Goal: Information Seeking & Learning: Learn about a topic

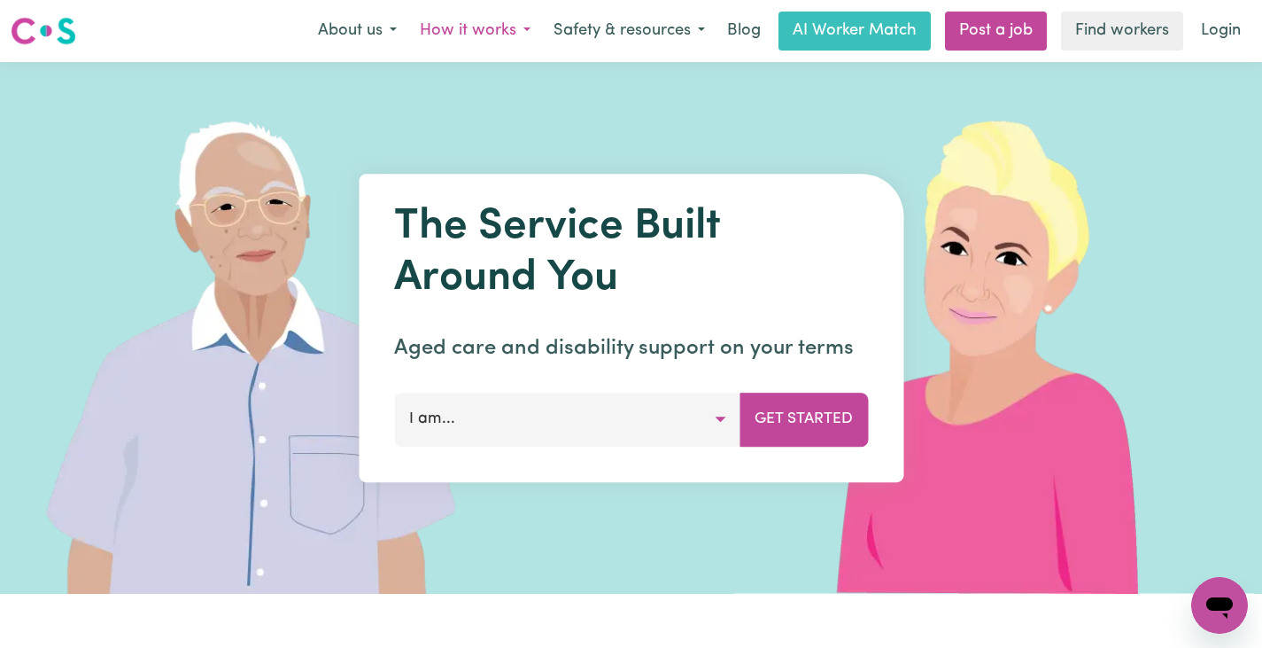
click at [502, 30] on button "How it works" at bounding box center [475, 30] width 134 height 37
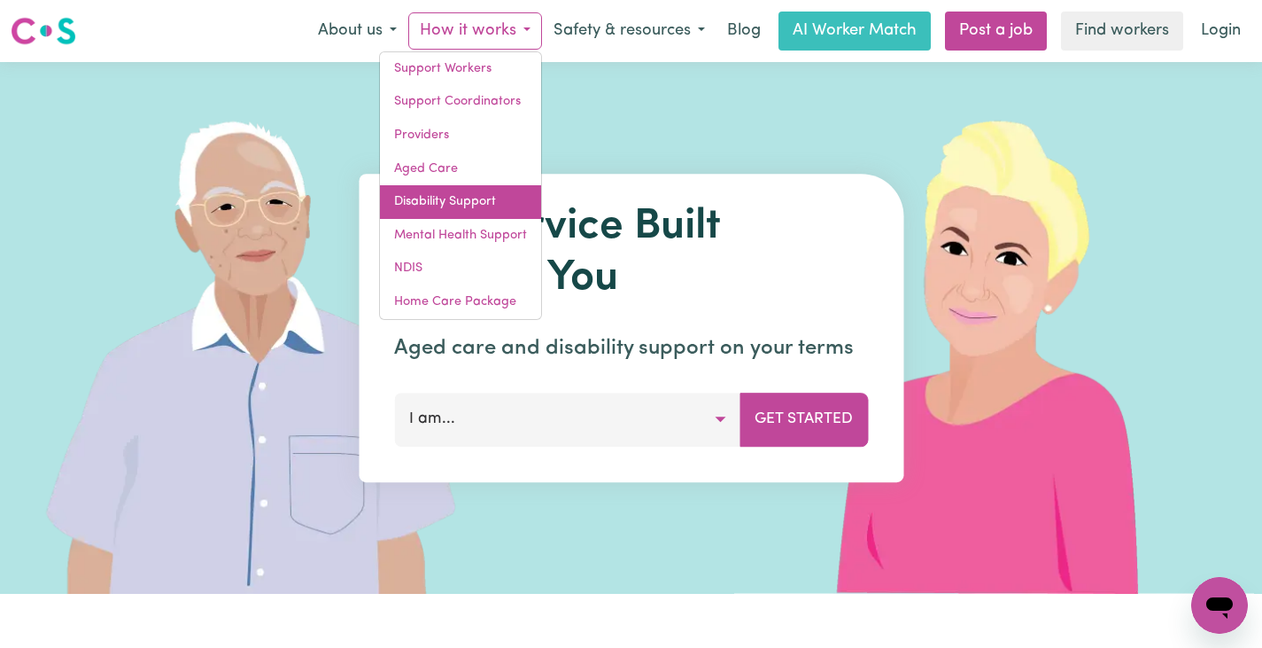
click at [476, 200] on link "Disability Support" at bounding box center [460, 202] width 161 height 34
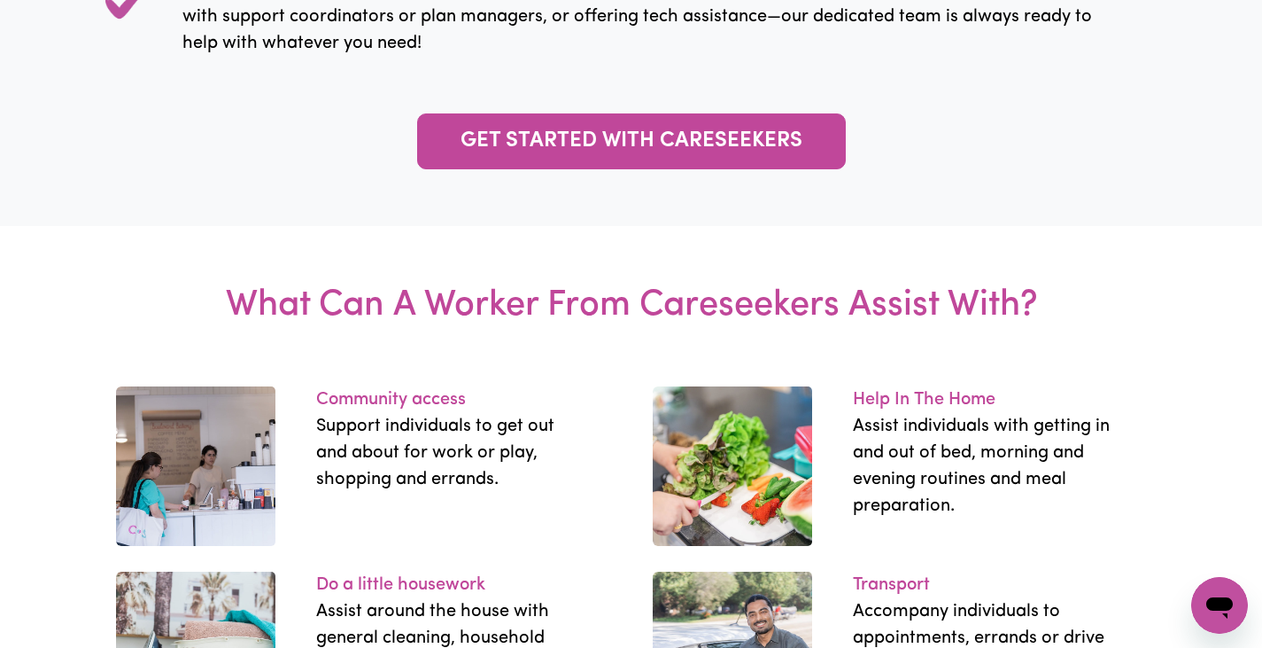
scroll to position [1934, 0]
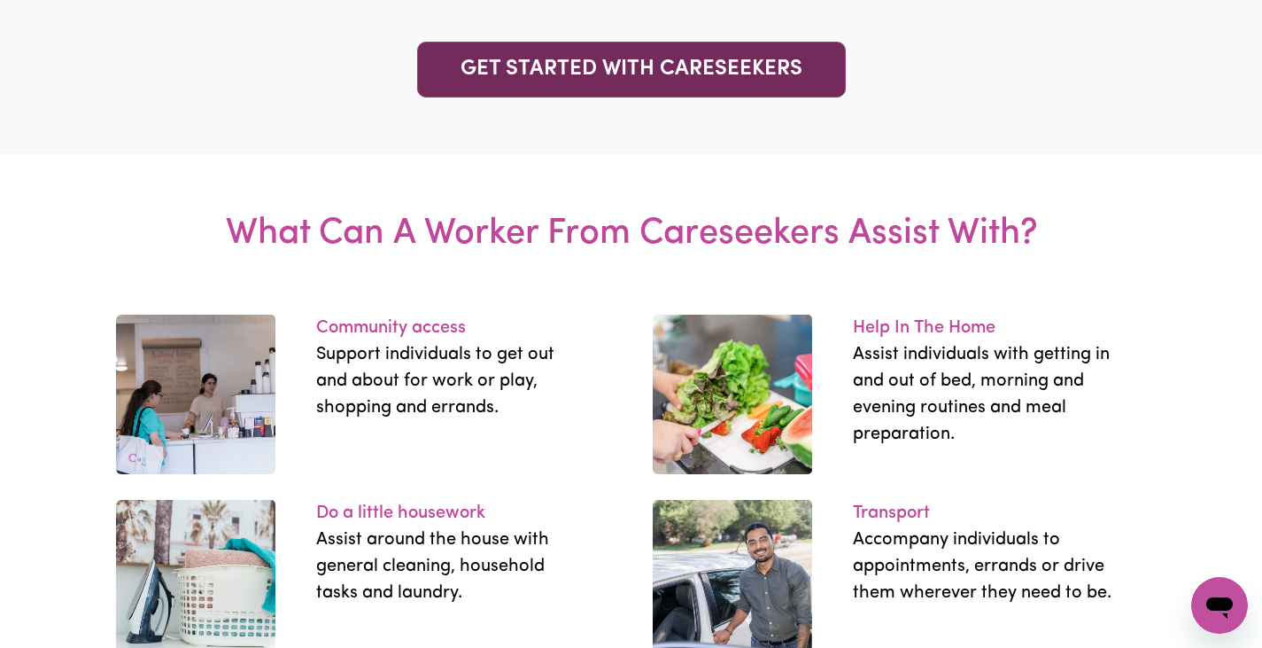
click at [626, 97] on link "GET STARTED WITH CARESEEKERS" at bounding box center [631, 70] width 429 height 56
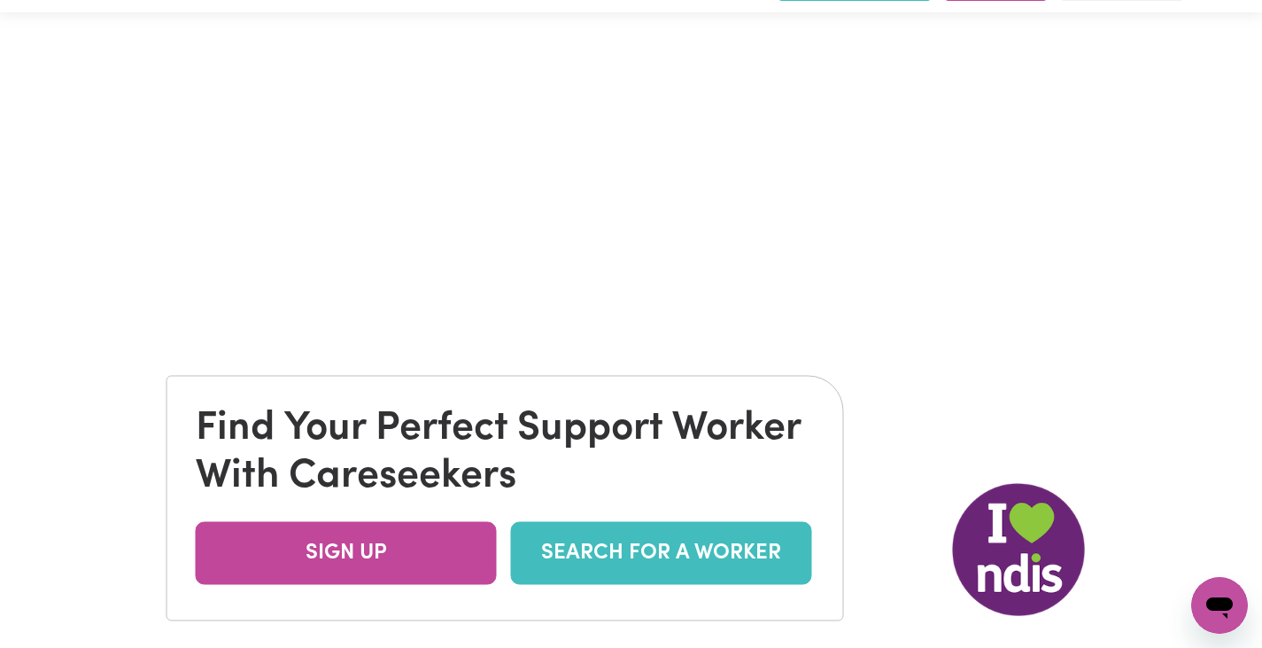
scroll to position [0, 0]
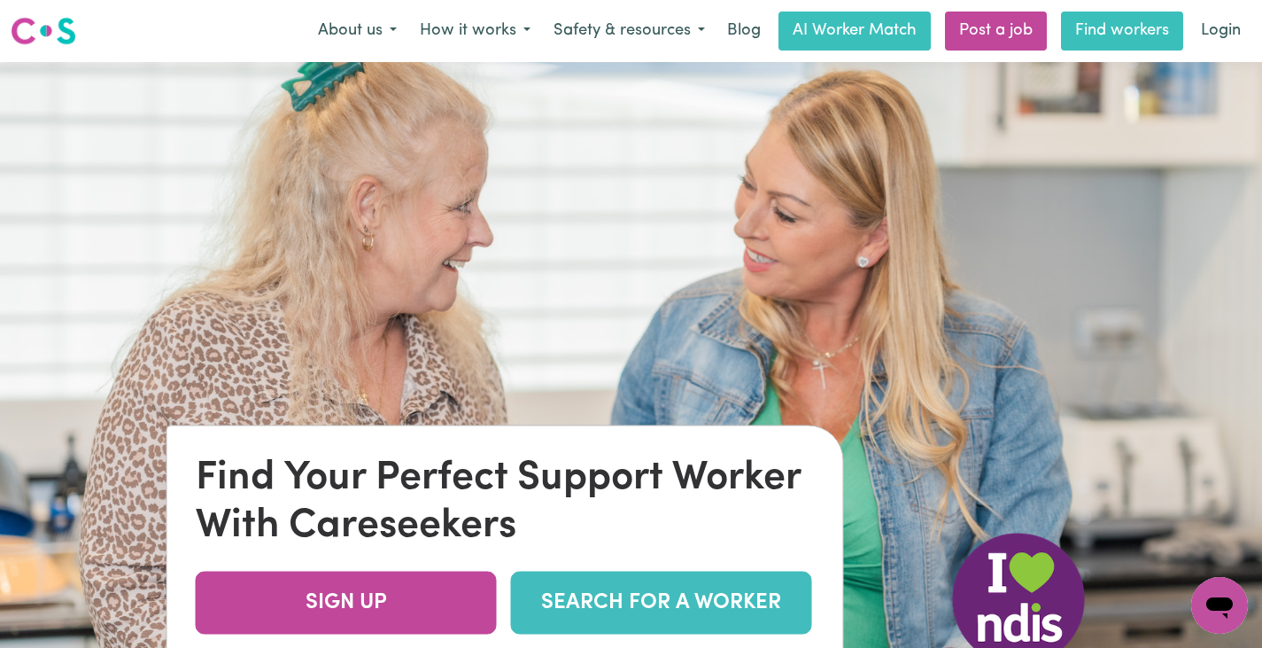
click at [1104, 34] on link "Find workers" at bounding box center [1122, 31] width 122 height 39
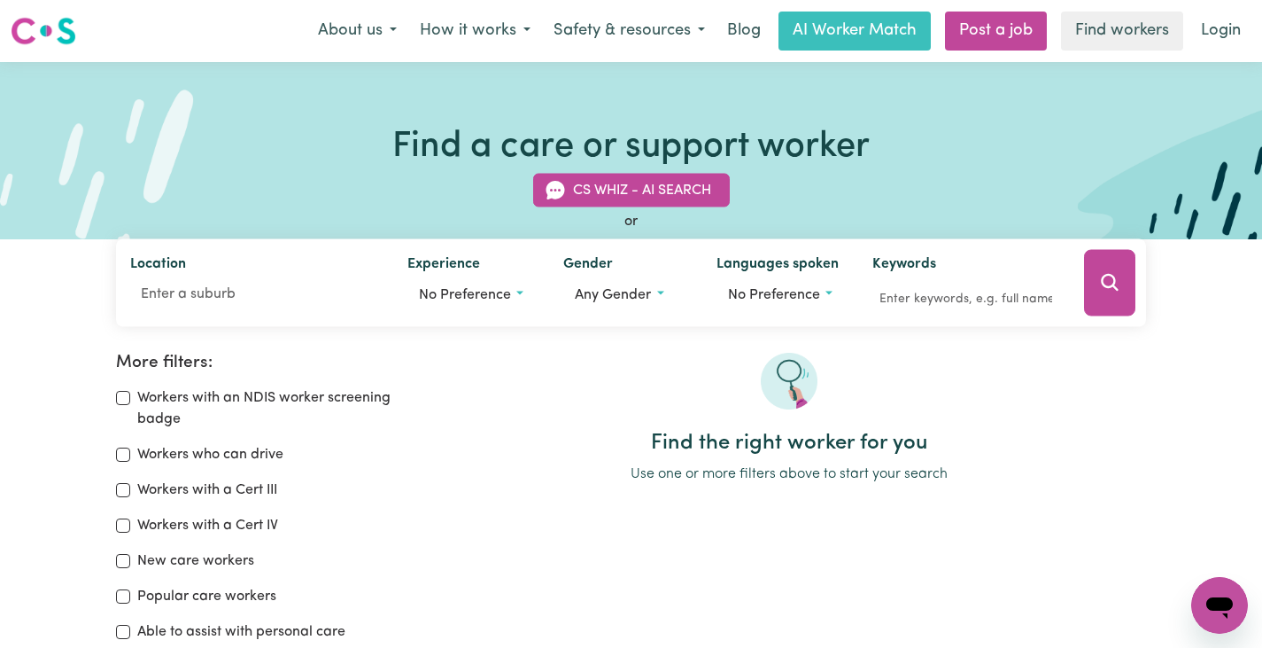
click at [55, 29] on img at bounding box center [44, 31] width 66 height 32
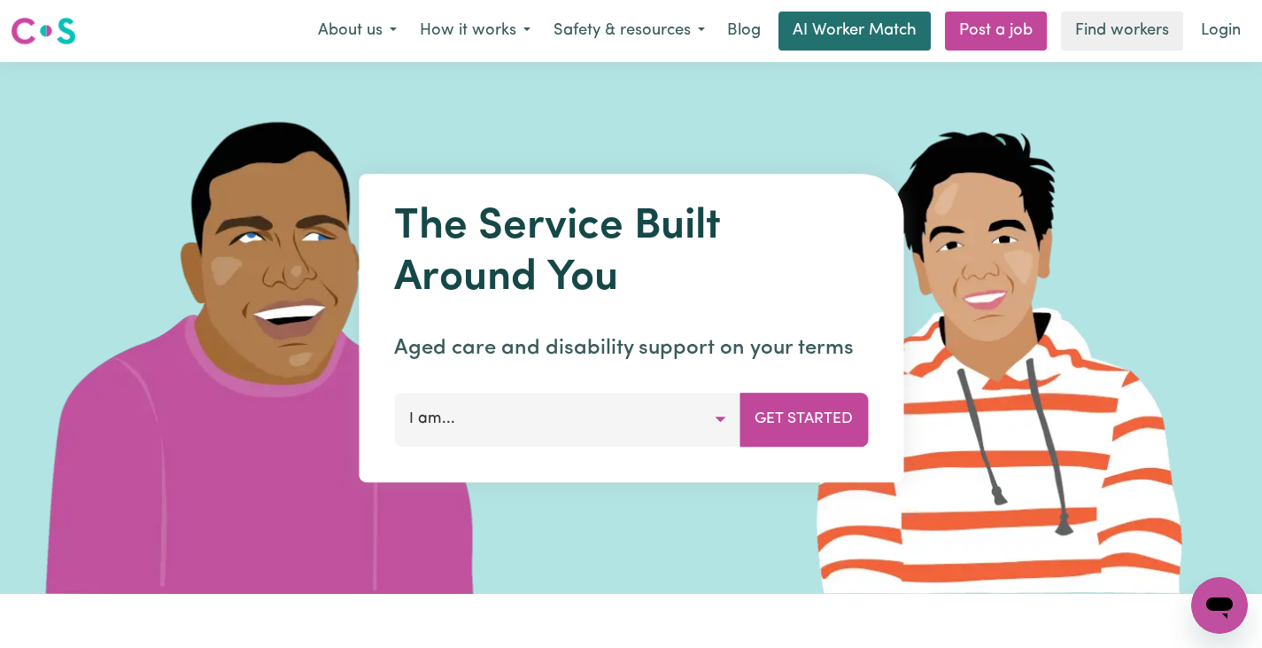
click at [838, 38] on link "AI Worker Match" at bounding box center [855, 31] width 152 height 39
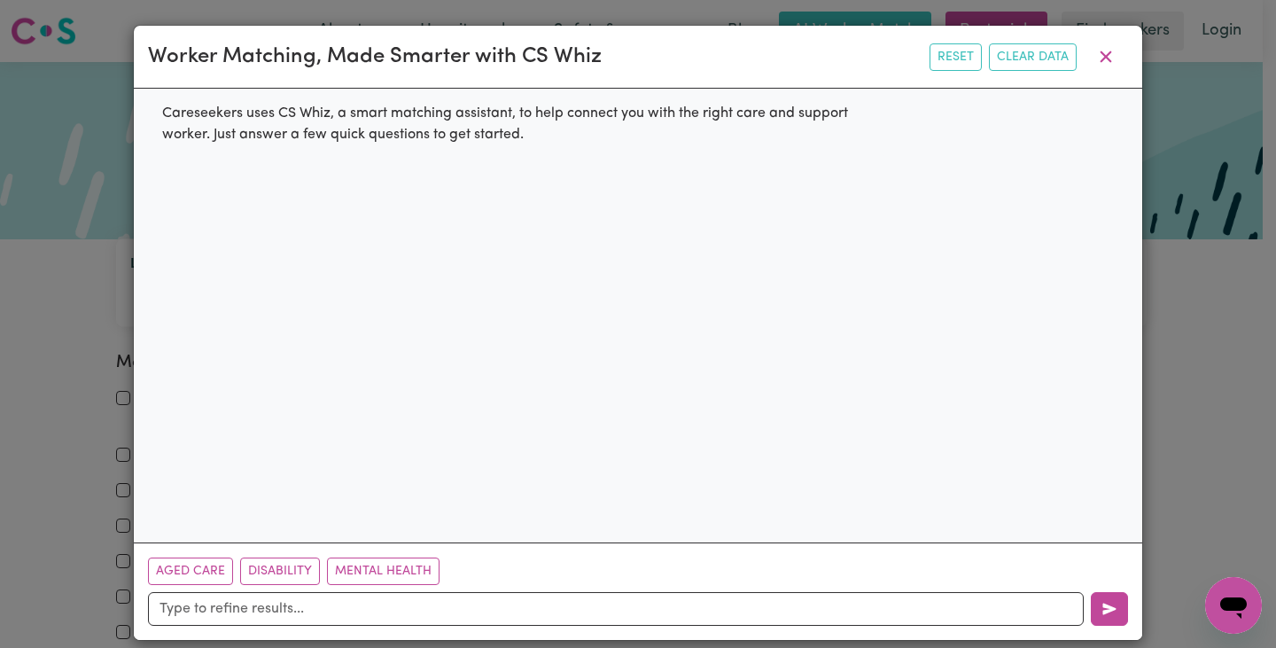
scroll to position [18, 0]
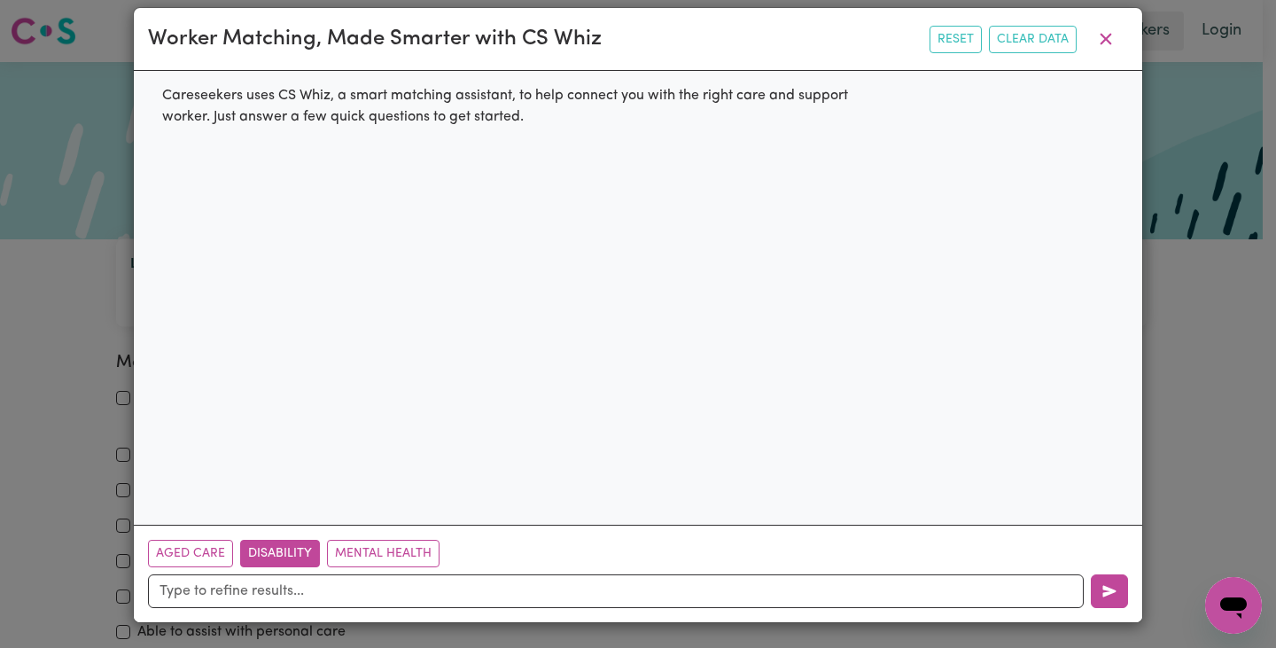
click at [295, 555] on button "Disability" at bounding box center [280, 552] width 80 height 27
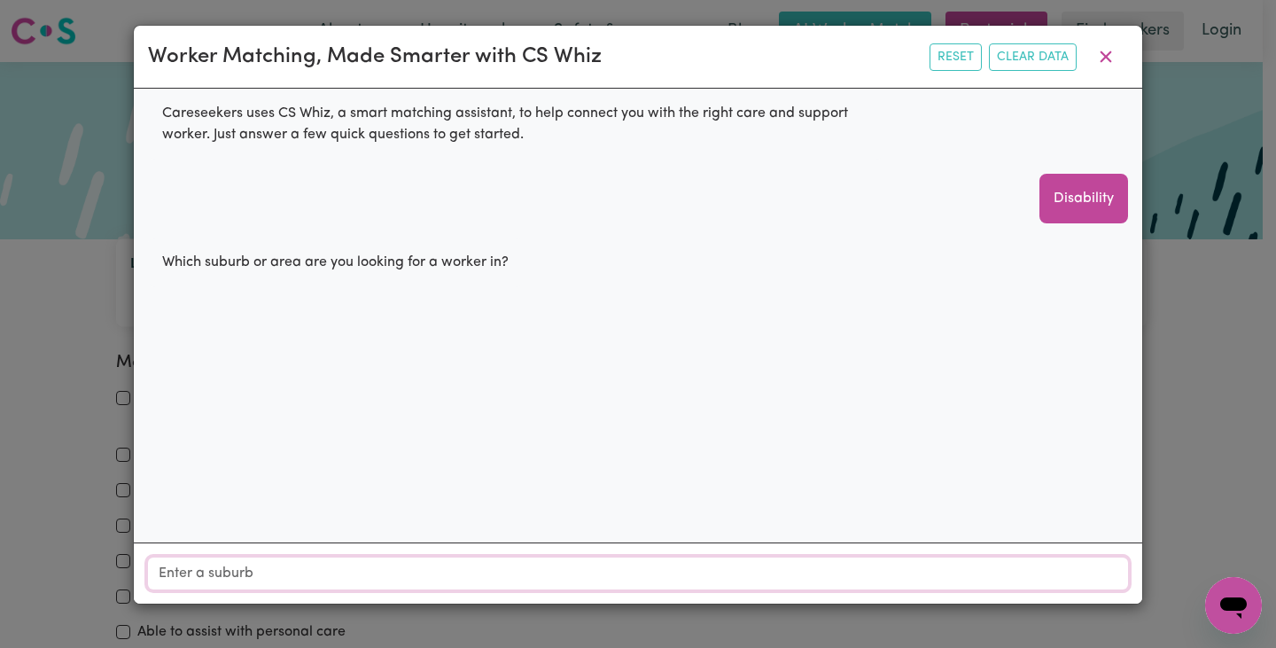
click at [486, 564] on input "Location" at bounding box center [638, 573] width 980 height 32
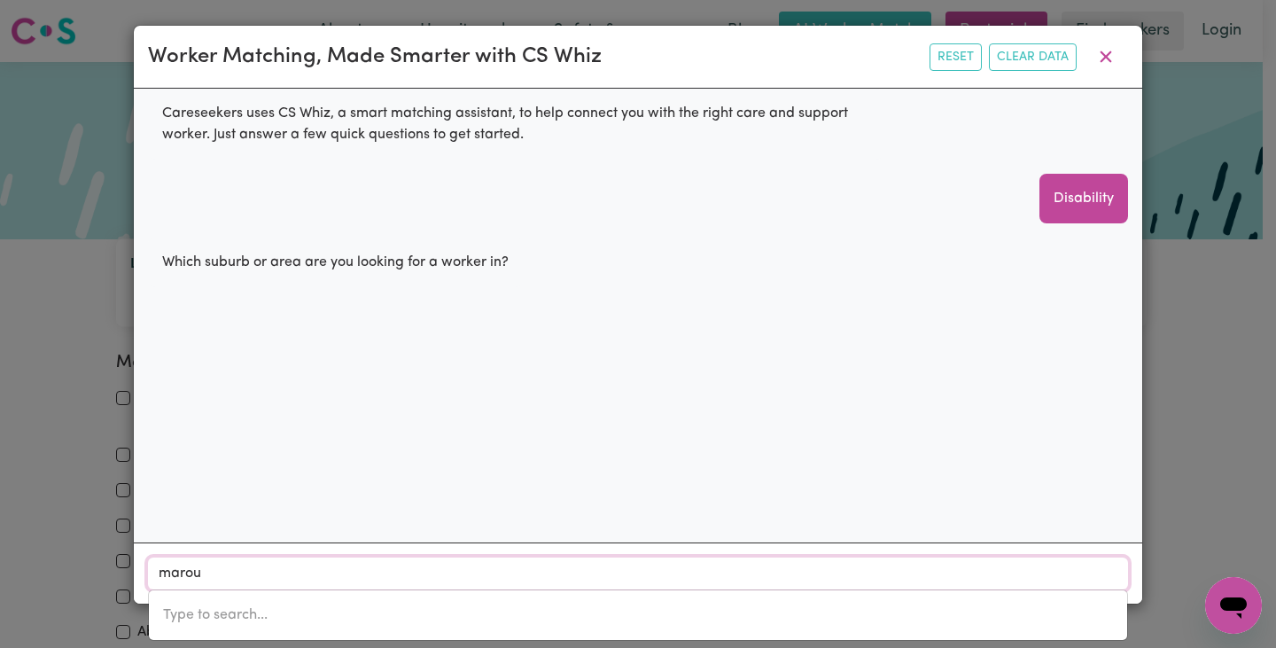
type input "maroub"
type input "maroubRA, [GEOGRAPHIC_DATA], 2035"
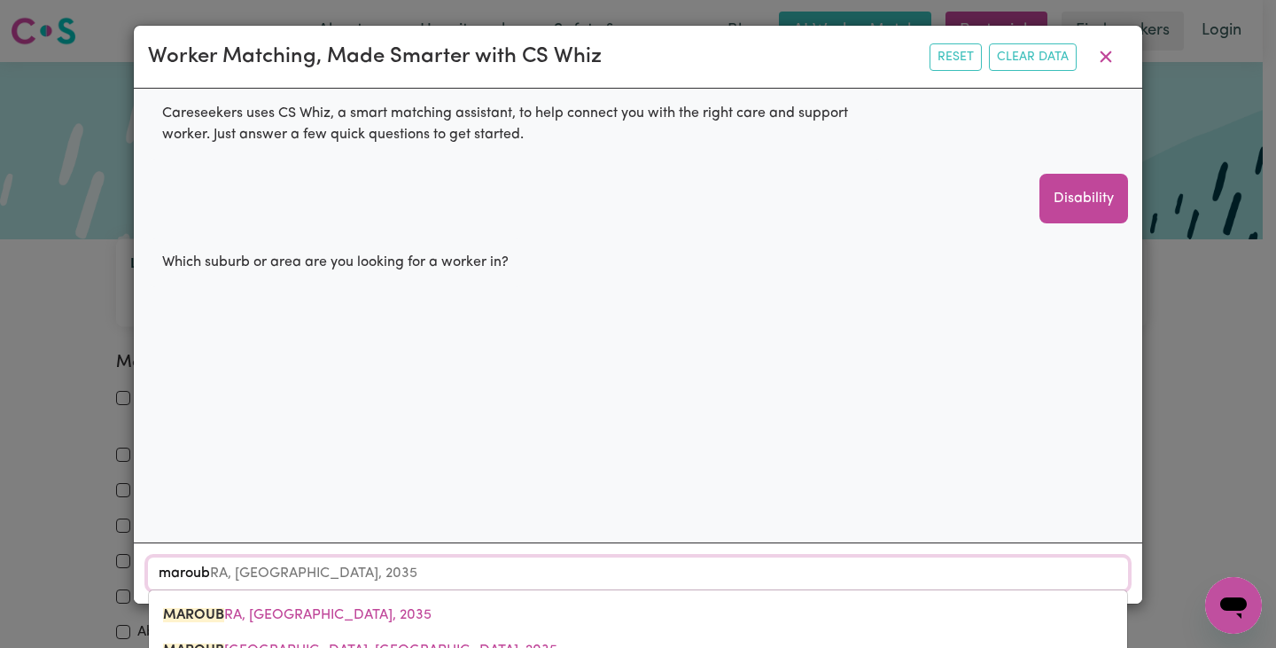
type input "maroubr"
type input "maroubrA, [GEOGRAPHIC_DATA], 2035"
type input "maroubra"
type input "maroubra, [GEOGRAPHIC_DATA], 2035"
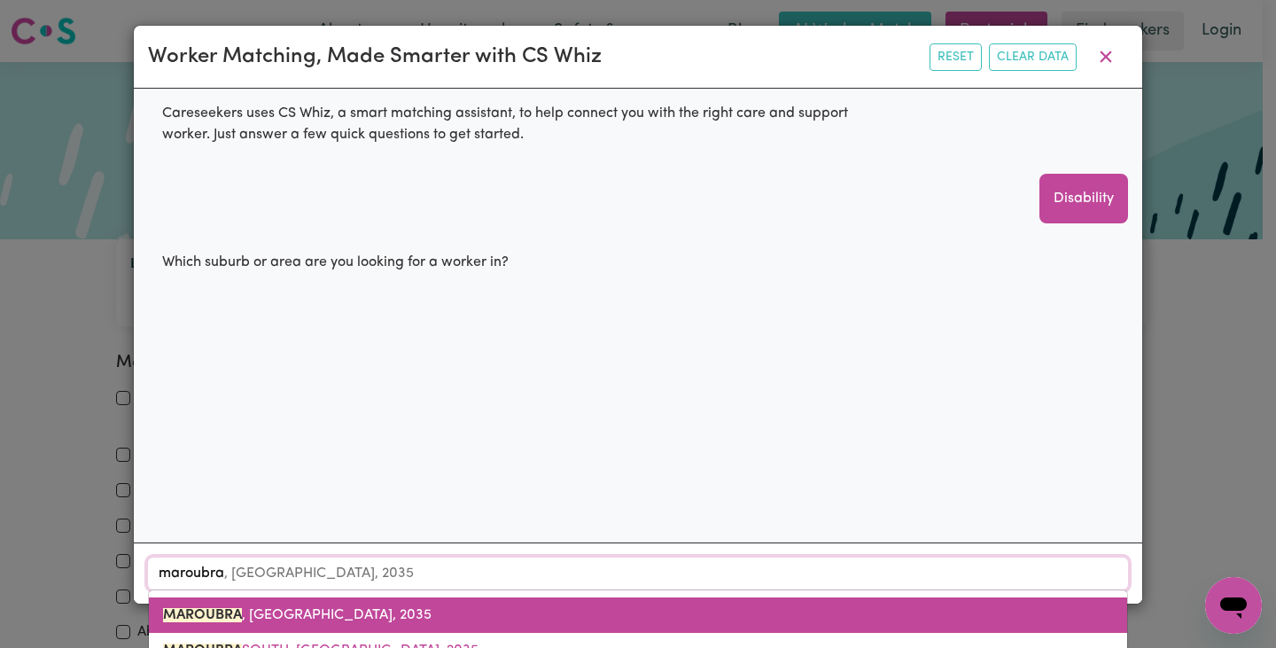
click at [327, 619] on span "MAROUBRA , [GEOGRAPHIC_DATA], 2035" at bounding box center [297, 615] width 268 height 14
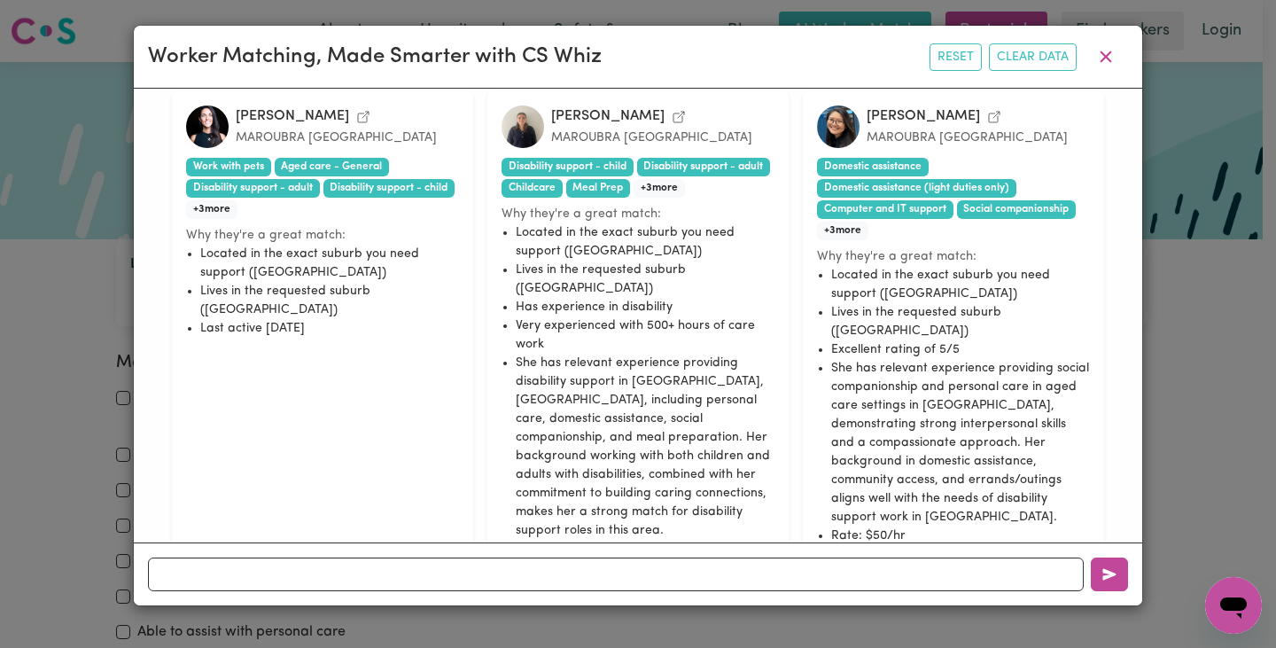
scroll to position [468, 0]
click at [74, 74] on div "Worker Matching, Made Smarter with CS Whiz Reset Clear Data Careseekers uses CS…" at bounding box center [638, 324] width 1276 height 648
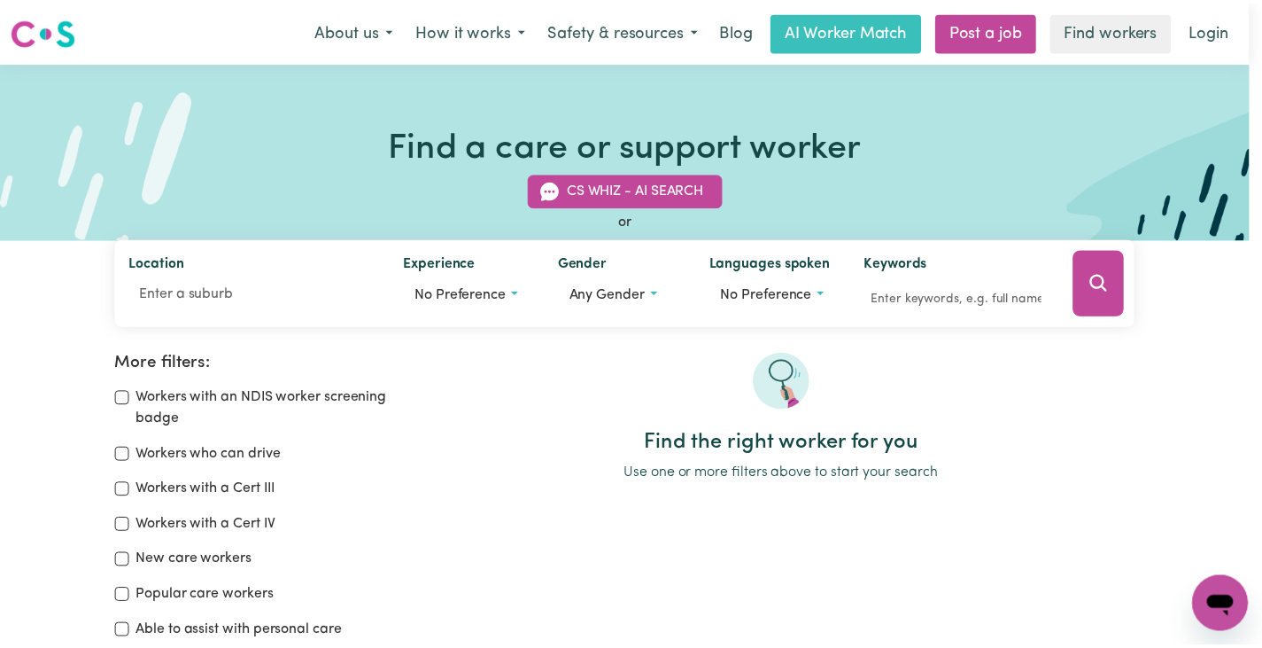
scroll to position [18, 0]
